Goal: Check status: Check status

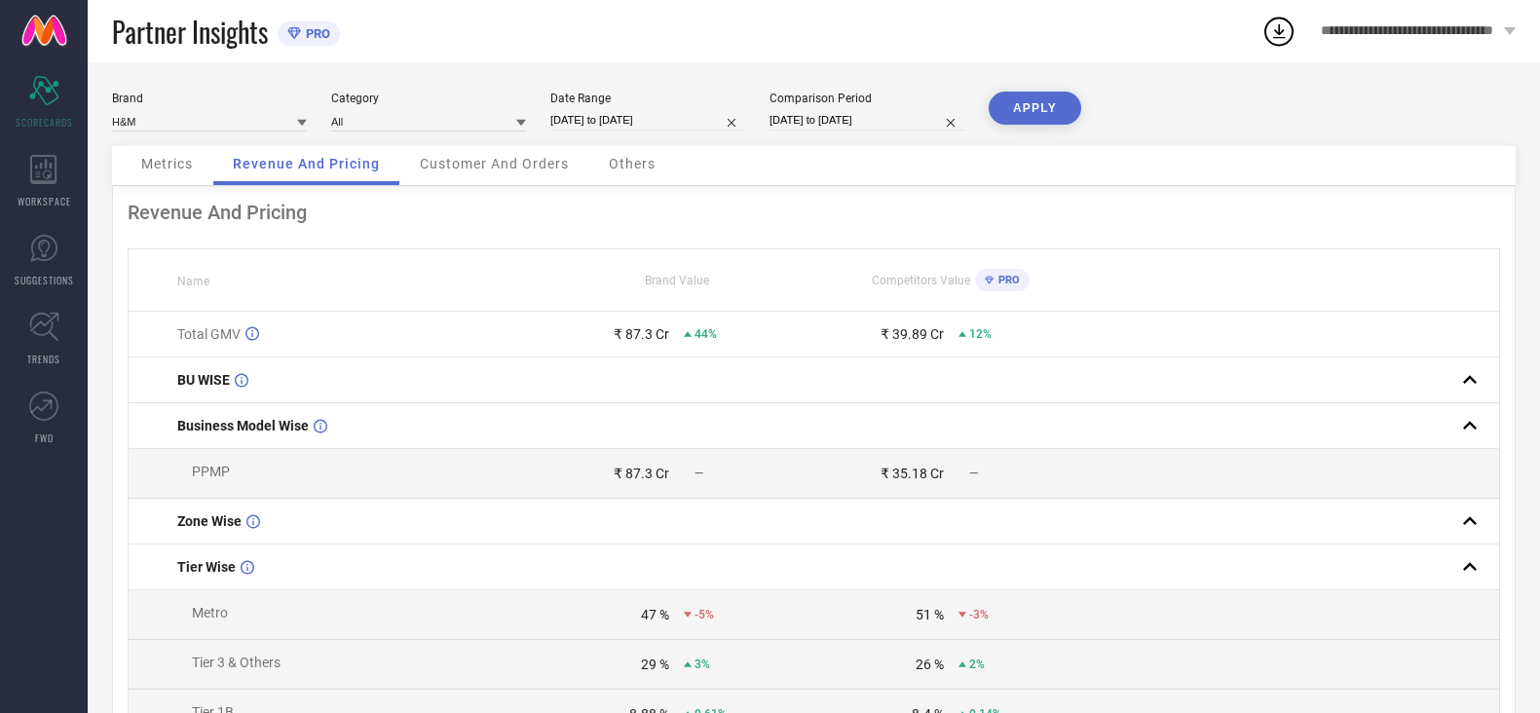
scroll to position [357, 0]
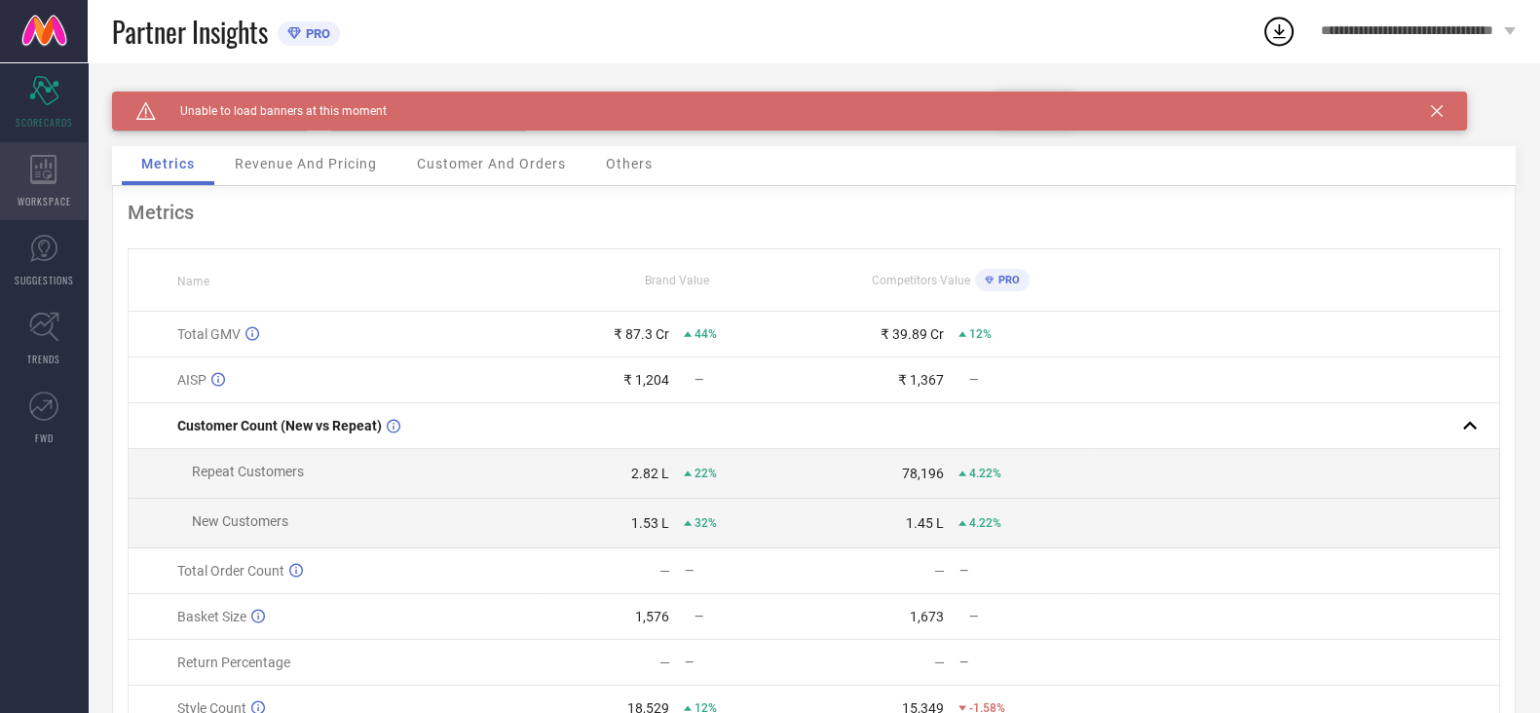
drag, startPoint x: 0, startPoint y: 0, endPoint x: 56, endPoint y: 206, distance: 213.0
click at [56, 206] on span "WORKSPACE" at bounding box center [45, 201] width 54 height 15
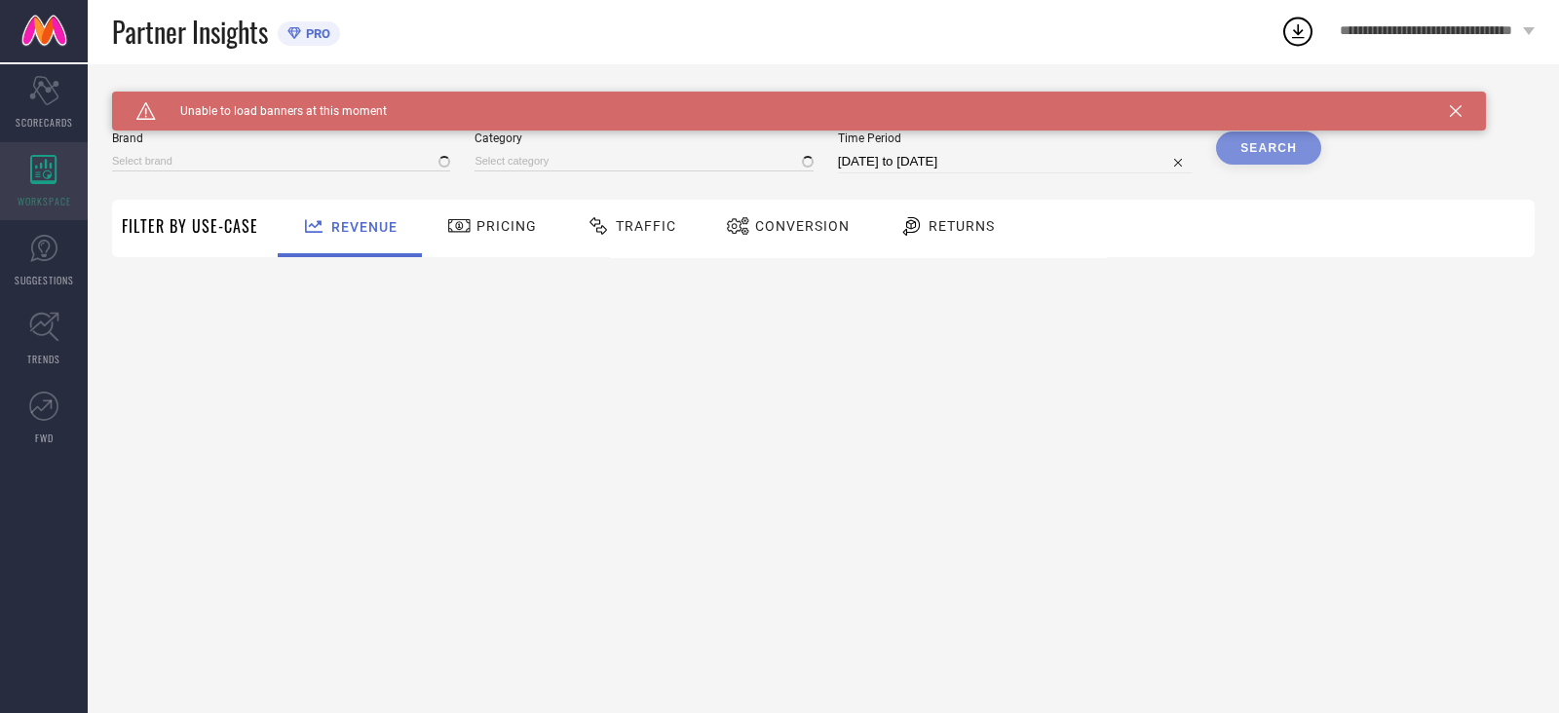
type input "H&M"
type input "All"
select select "8"
select select "2025"
select select "9"
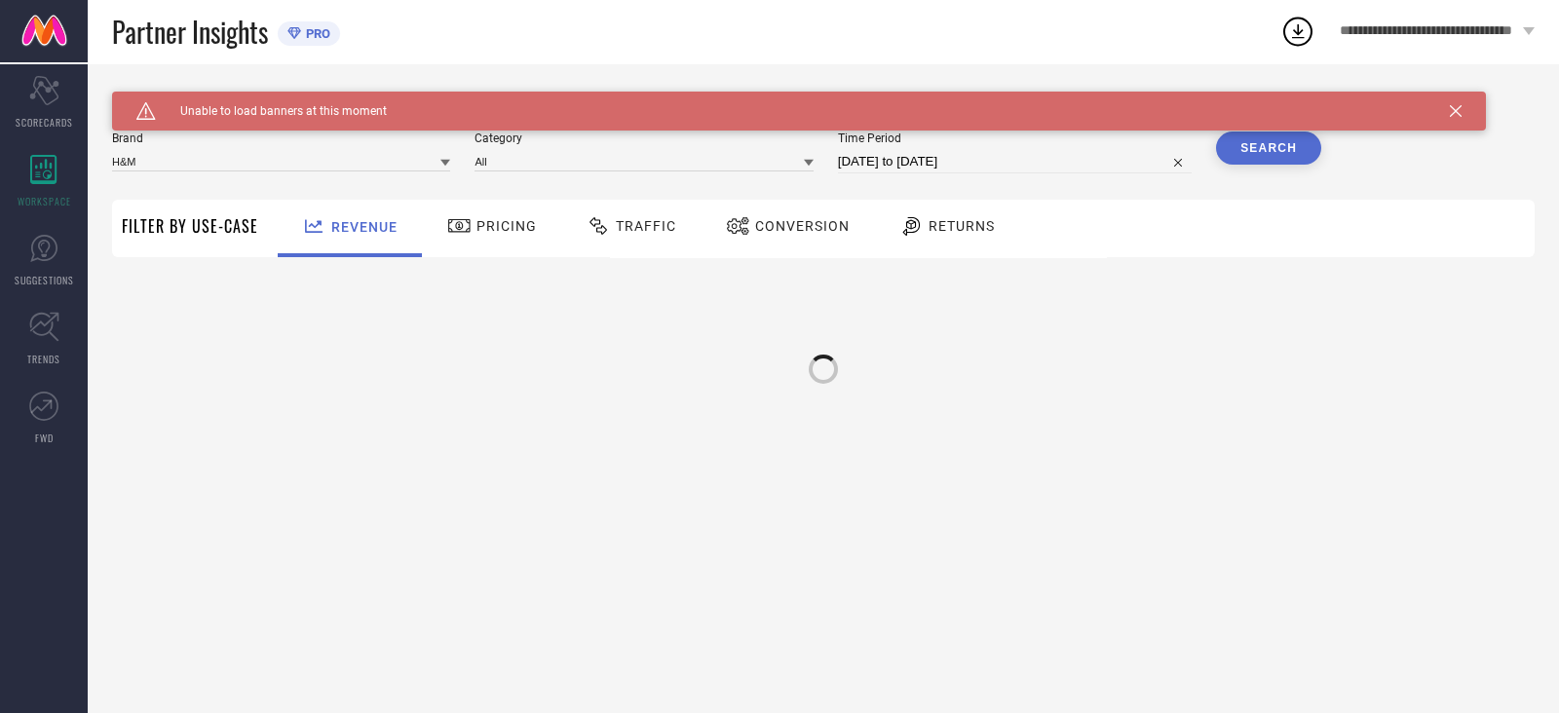
select select "2025"
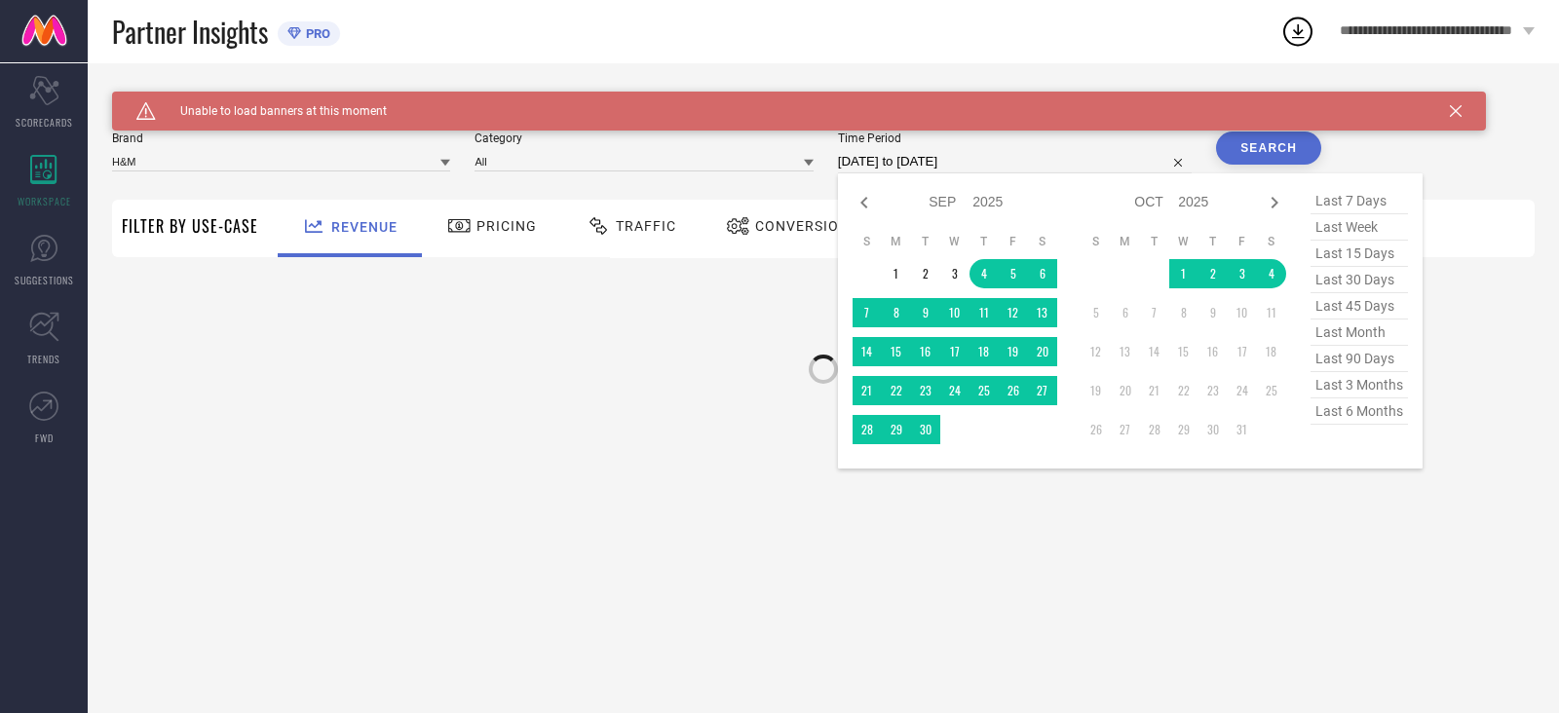
click at [892, 164] on input "04-09-2025 to 04-10-2025" at bounding box center [1015, 161] width 354 height 23
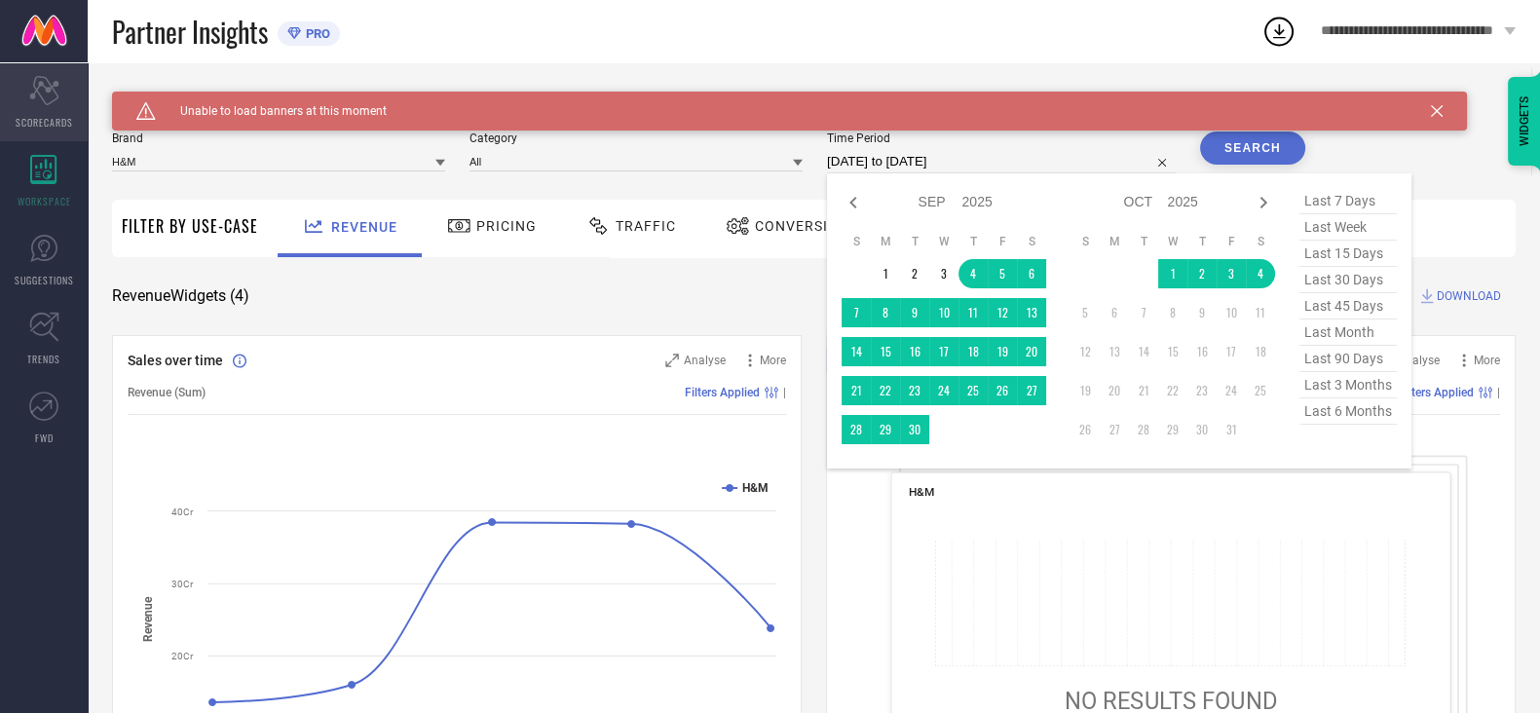
click at [44, 130] on div "Scorecard SCORECARDS" at bounding box center [44, 102] width 88 height 78
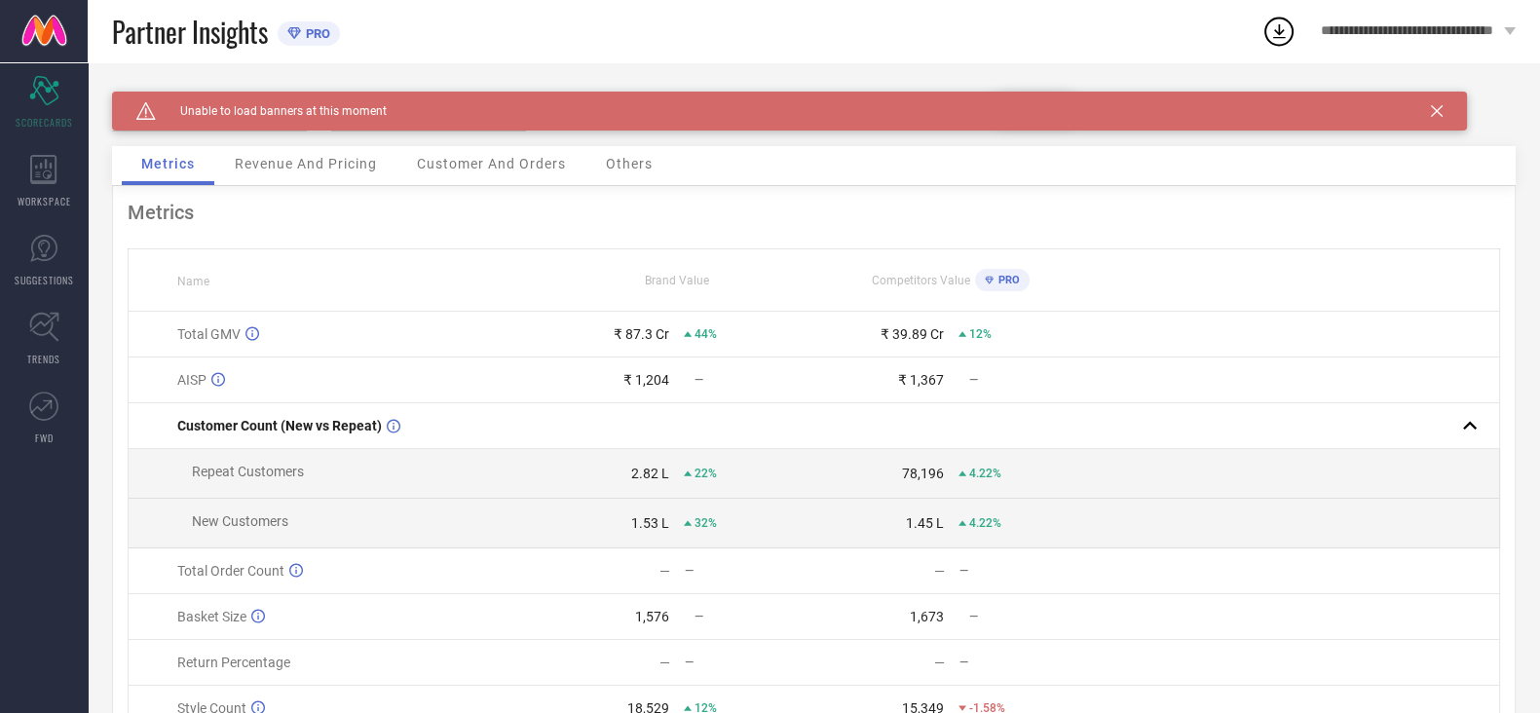
click at [1445, 112] on div "Caution Created with Sketch. Unable to load banners at this moment" at bounding box center [789, 111] width 1355 height 39
click at [1435, 109] on icon at bounding box center [1437, 111] width 12 height 12
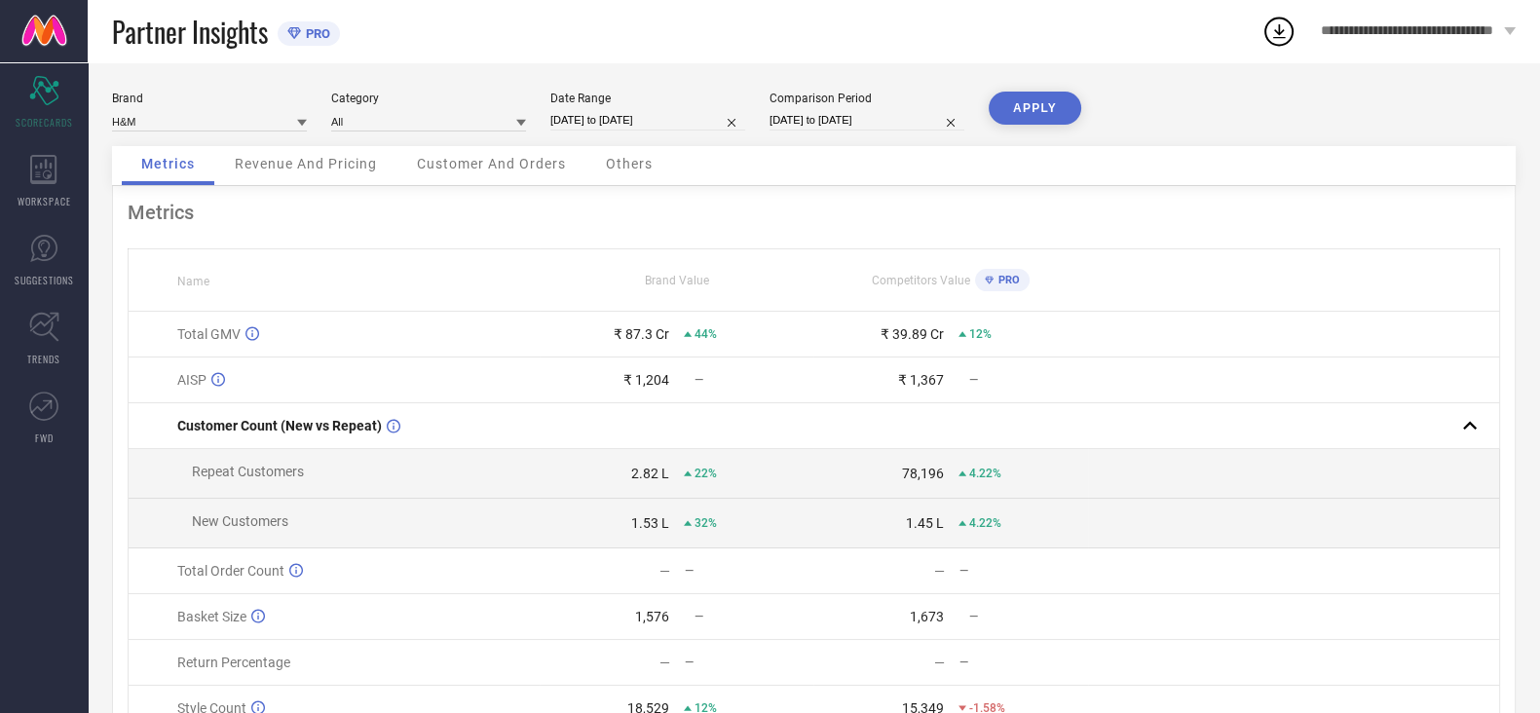
click at [656, 121] on input "[DATE] to [DATE]" at bounding box center [647, 120] width 195 height 20
select select "10"
select select "2024"
select select "11"
select select "2024"
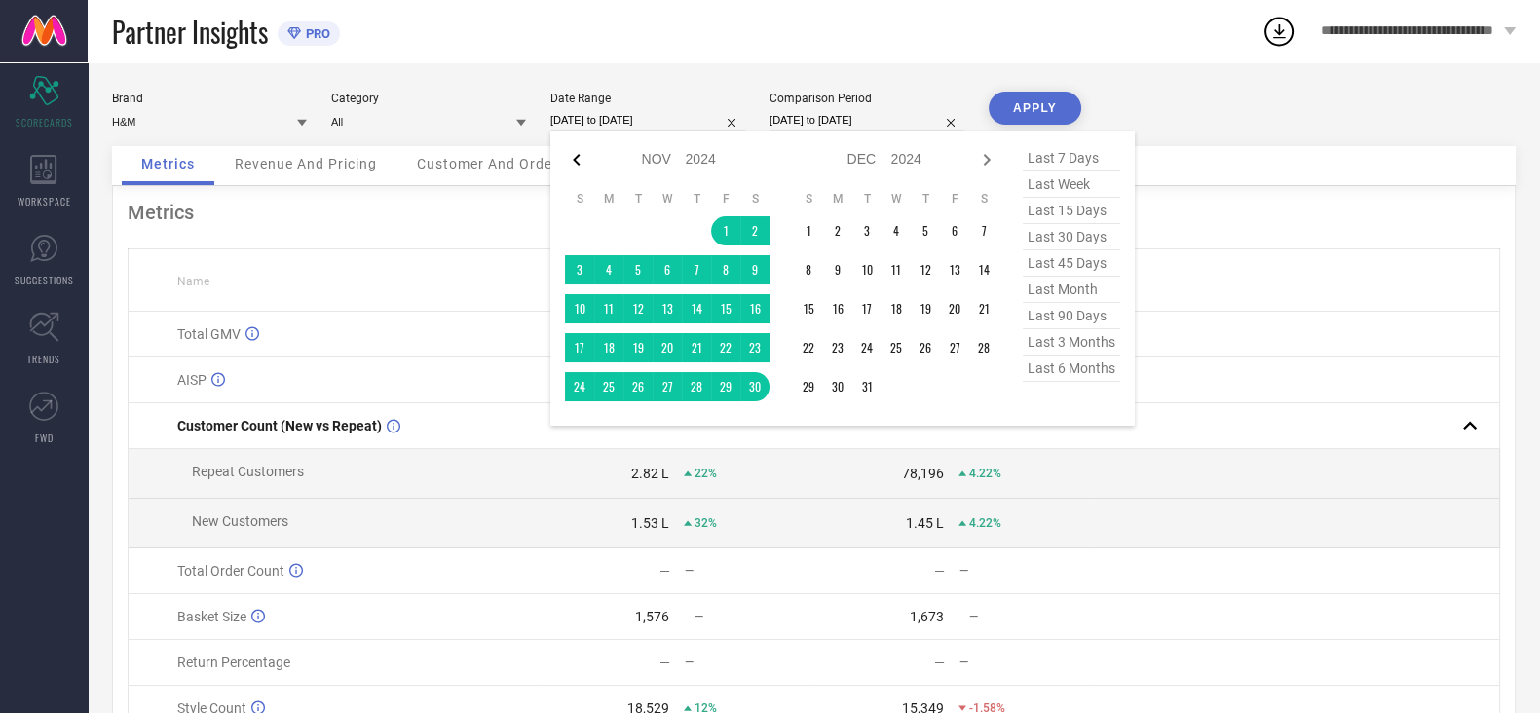
click at [582, 165] on icon at bounding box center [576, 159] width 23 height 23
select select "9"
select select "2024"
select select "10"
select select "2024"
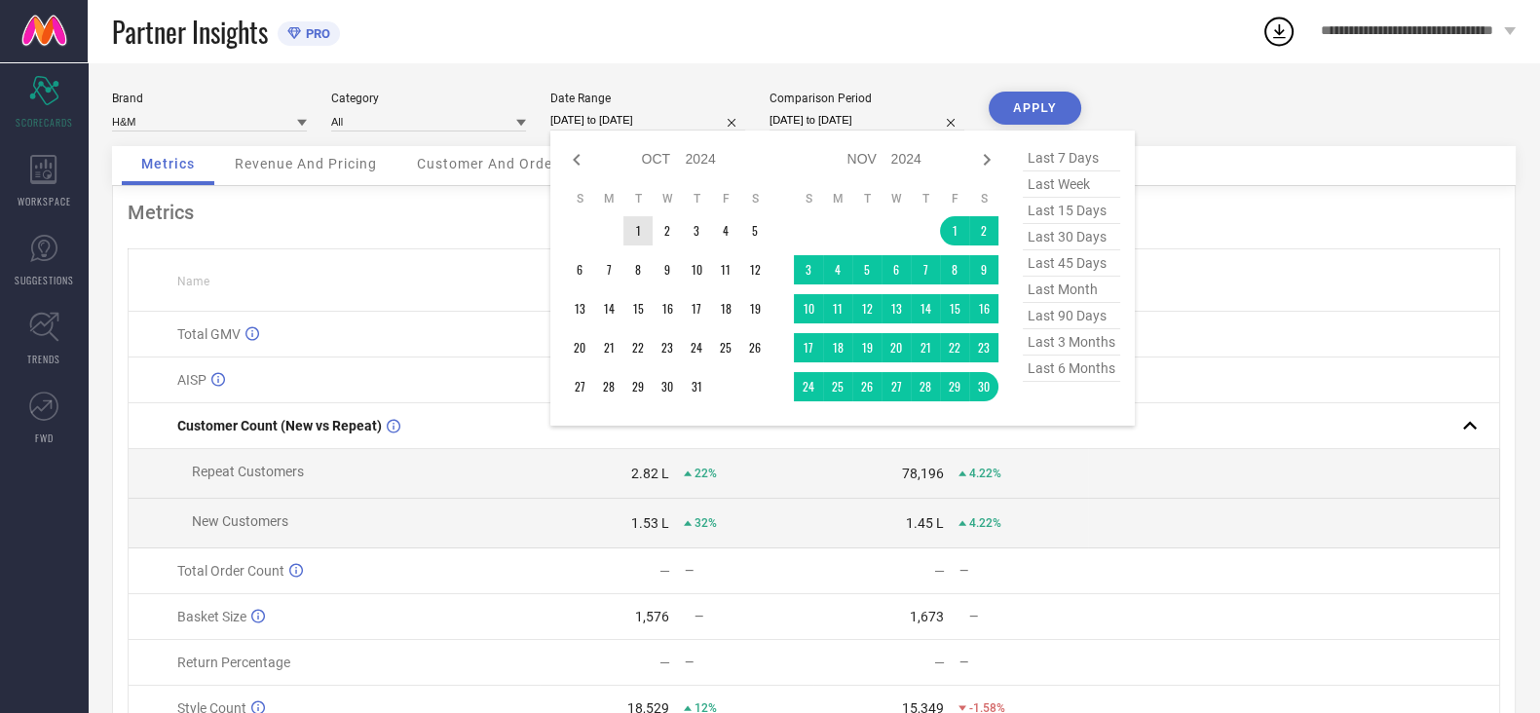
click at [689, 156] on select "2014 2015 2016 2017 2018 2019 2020 2021 2022 2023 2024 2025 2026 2027 2028 2029…" at bounding box center [701, 159] width 31 height 28
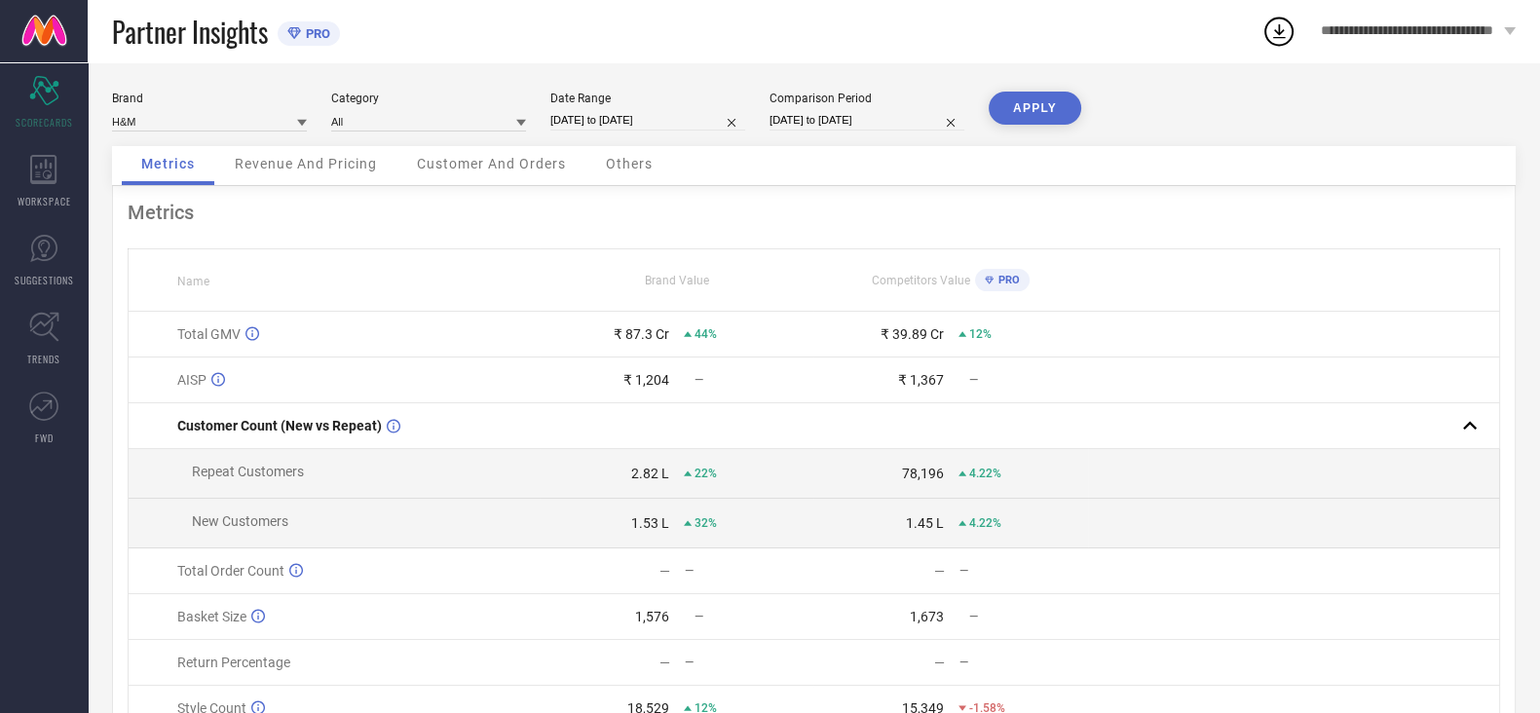
click at [752, 41] on div "Partner Insights PRO" at bounding box center [687, 31] width 1150 height 62
